Goal: Task Accomplishment & Management: Manage account settings

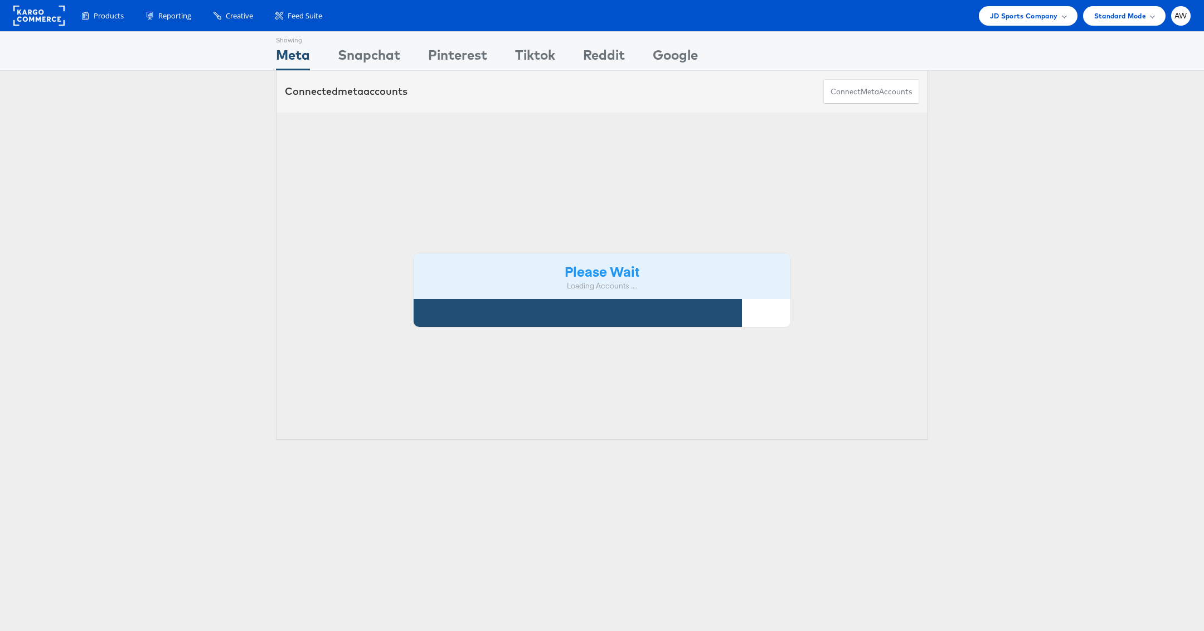
click at [459, 146] on div "Please Wait Loading Accounts .... Status Name Currency ID Timezone Fav. Interna…" at bounding box center [602, 276] width 1204 height 327
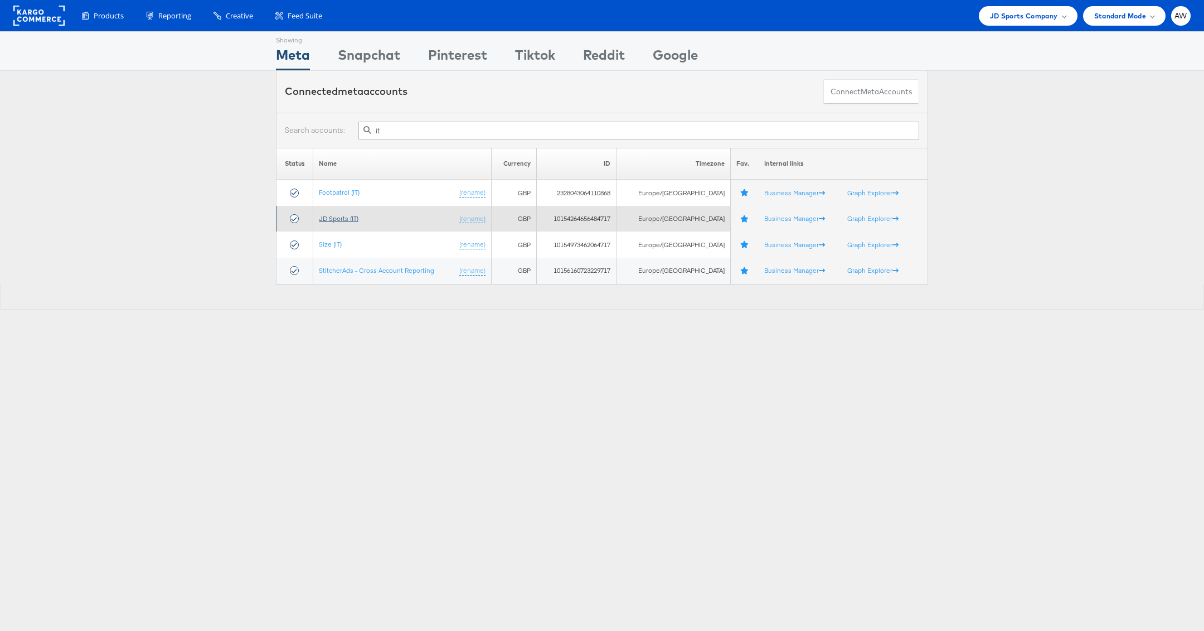
type input "it"
click at [343, 220] on link "JD Sports (IT)" at bounding box center [339, 218] width 40 height 8
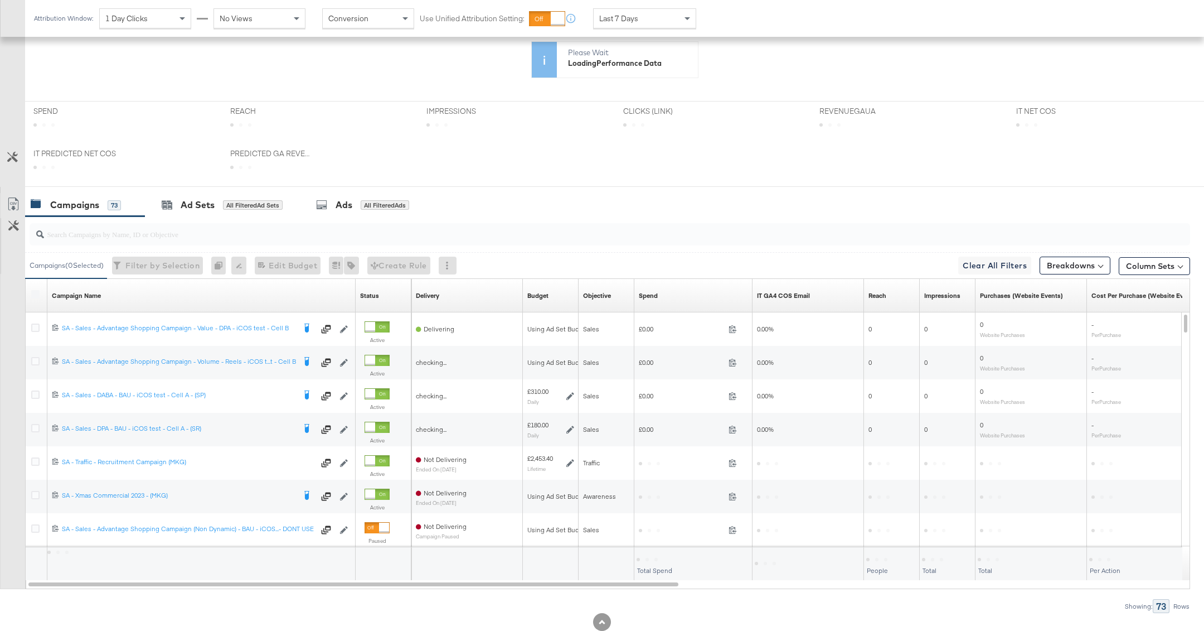
scroll to position [328, 0]
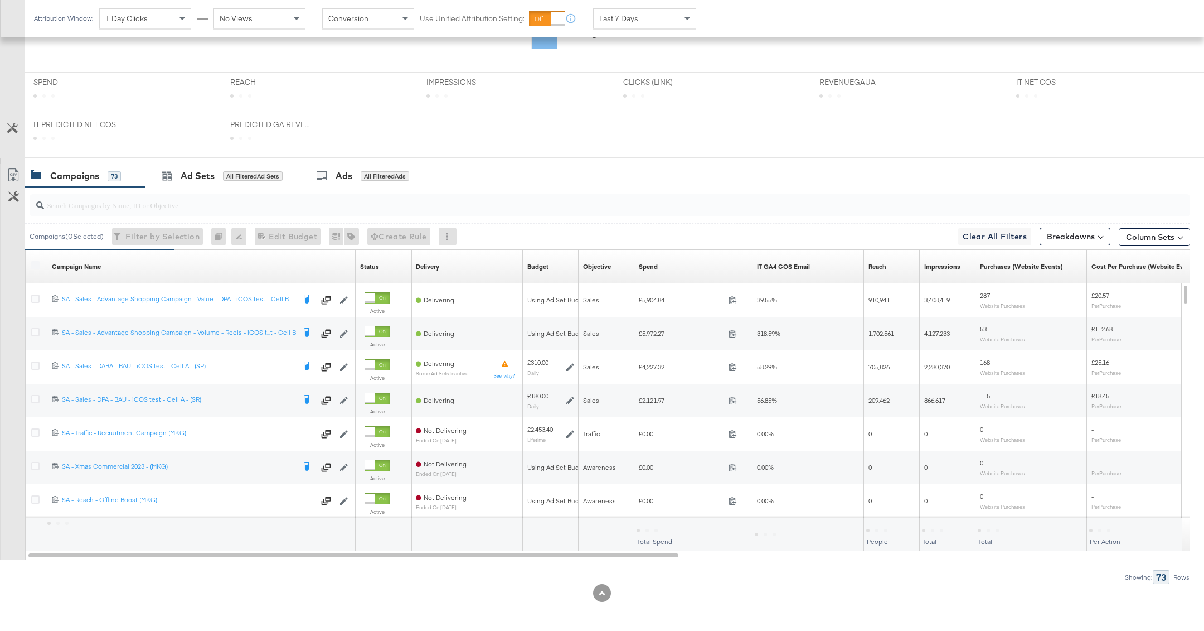
click at [199, 214] on div at bounding box center [610, 205] width 1161 height 22
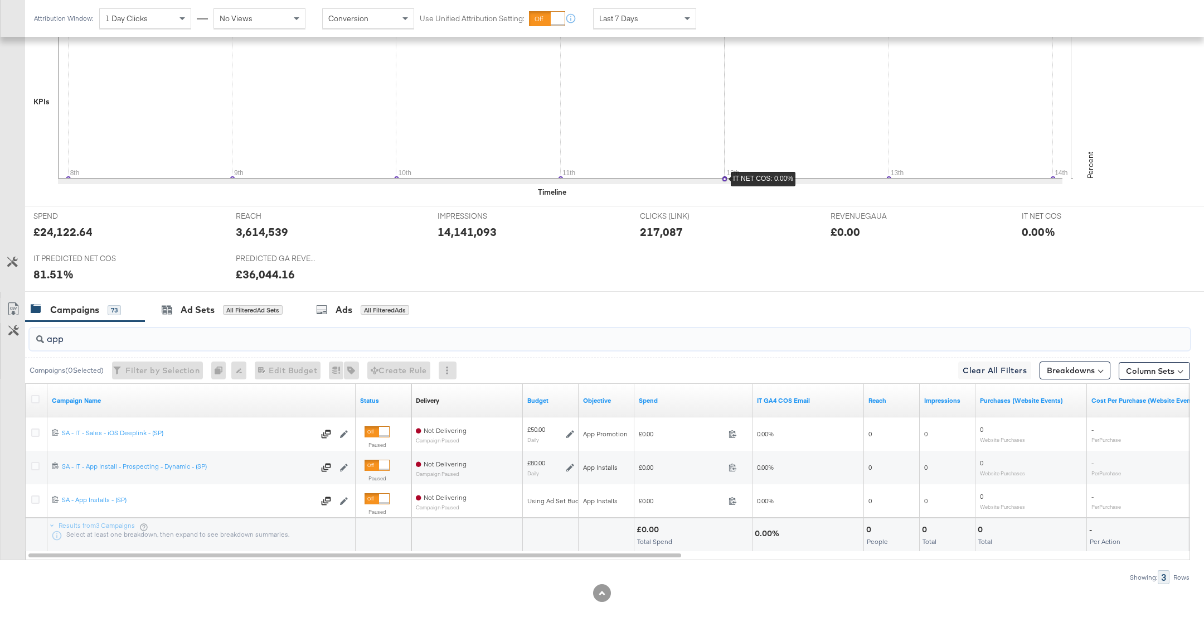
type input "app"
click at [642, 12] on div "Last 7 Days" at bounding box center [645, 18] width 102 height 19
